Goal: Obtain resource: Download file/media

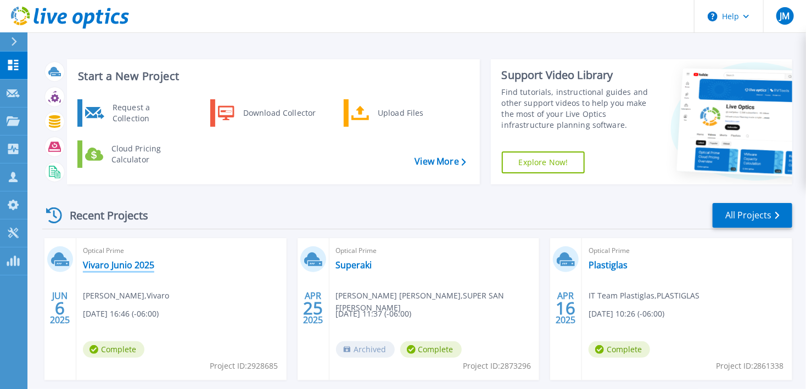
click at [121, 264] on link "Vivaro Junio 2025" at bounding box center [118, 265] width 71 height 11
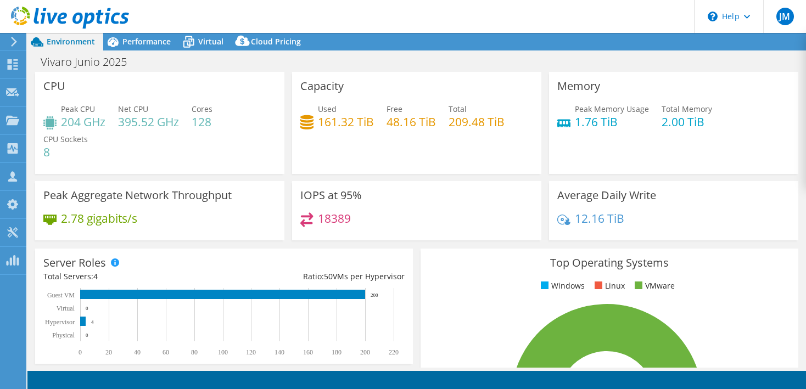
select select "USD"
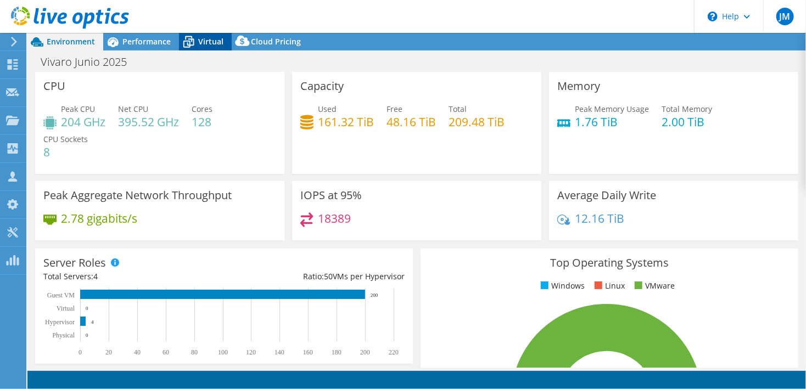
click at [209, 42] on span "Virtual" at bounding box center [210, 41] width 25 height 10
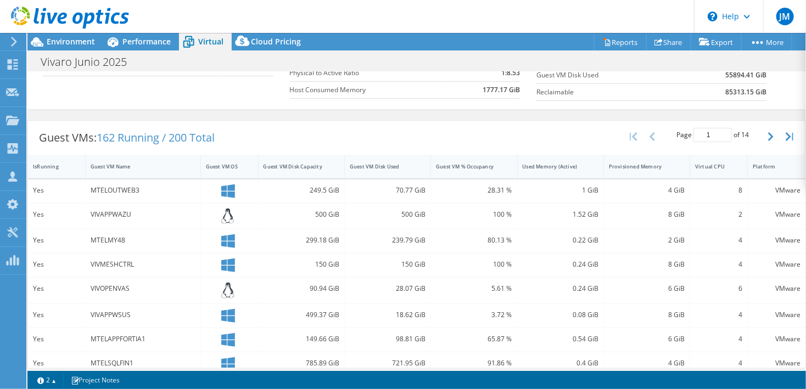
scroll to position [155, 0]
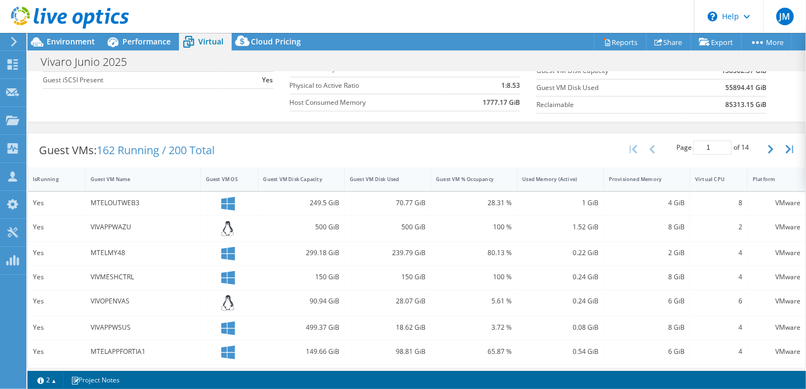
click at [229, 205] on icon at bounding box center [228, 204] width 14 height 14
drag, startPoint x: 97, startPoint y: 204, endPoint x: 130, endPoint y: 204, distance: 33.5
click at [130, 204] on div "MTELOUTWEB3" at bounding box center [143, 203] width 105 height 12
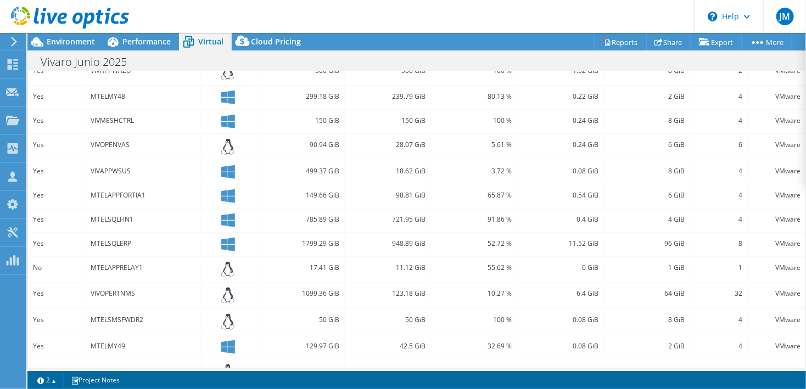
scroll to position [206, 0]
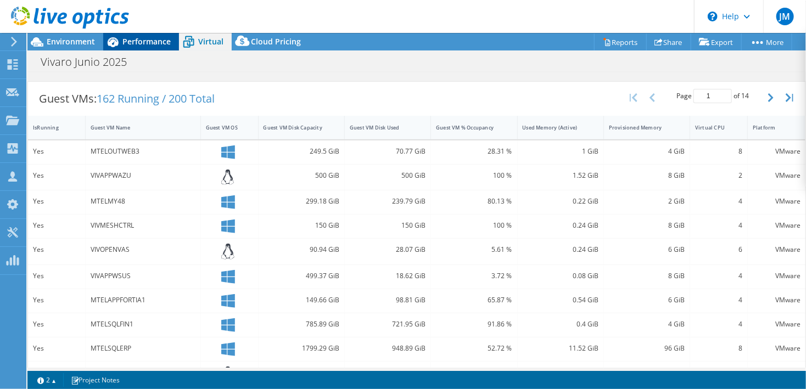
click at [147, 40] on span "Performance" at bounding box center [146, 41] width 48 height 10
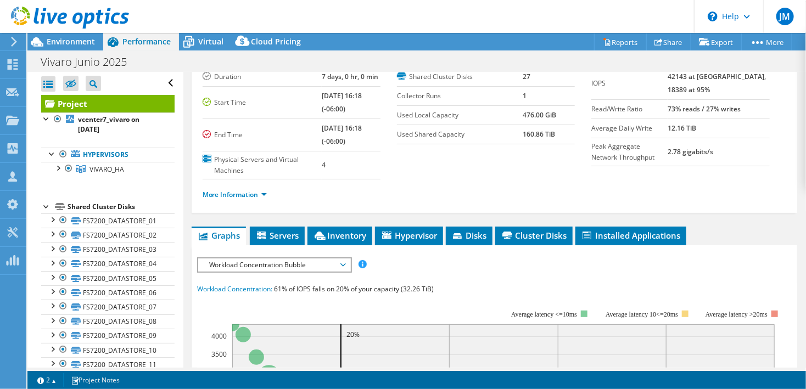
scroll to position [154, 0]
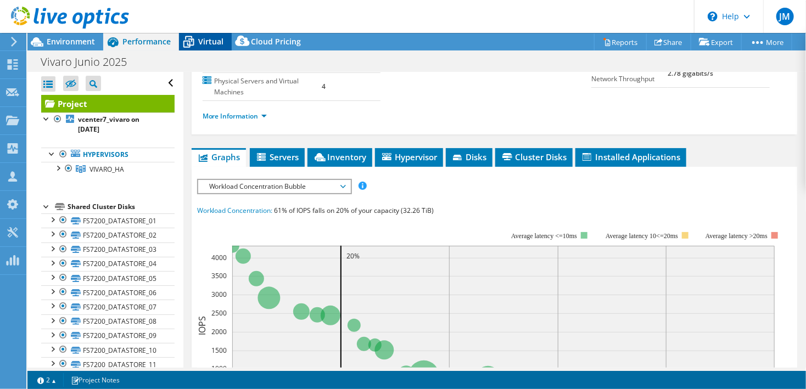
click at [210, 42] on span "Virtual" at bounding box center [210, 41] width 25 height 10
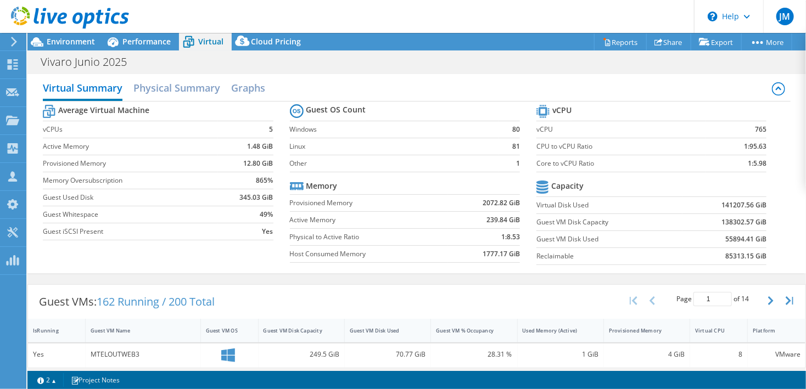
scroll to position [0, 0]
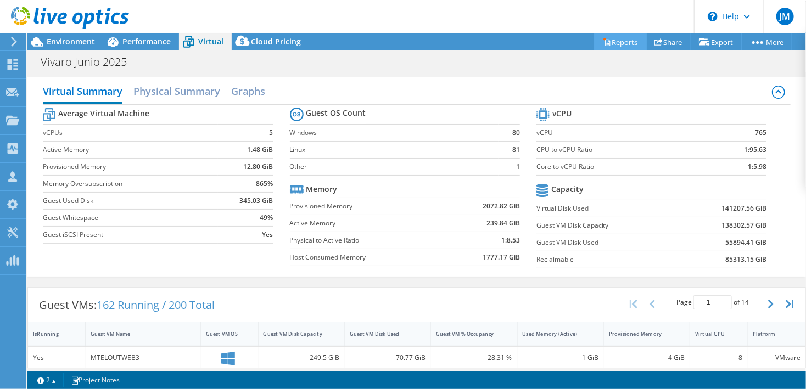
click at [616, 42] on link "Reports" at bounding box center [620, 41] width 53 height 17
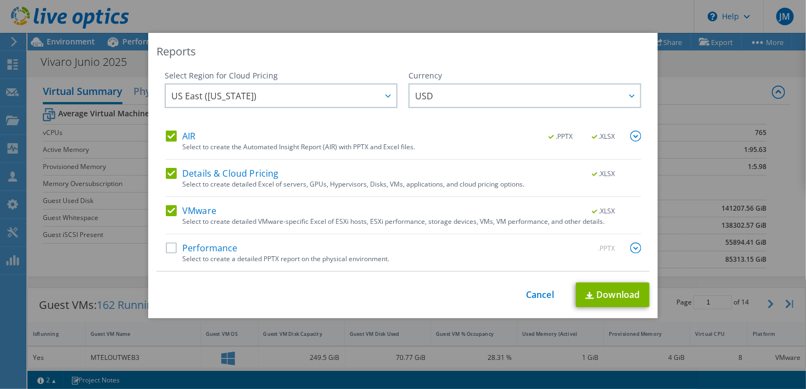
click at [167, 249] on label "Performance" at bounding box center [202, 248] width 72 height 11
click at [0, 0] on input "Performance" at bounding box center [0, 0] width 0 height 0
click at [608, 298] on link "Download" at bounding box center [613, 295] width 74 height 25
